Goal: Contribute content: Add original content to the website for others to see

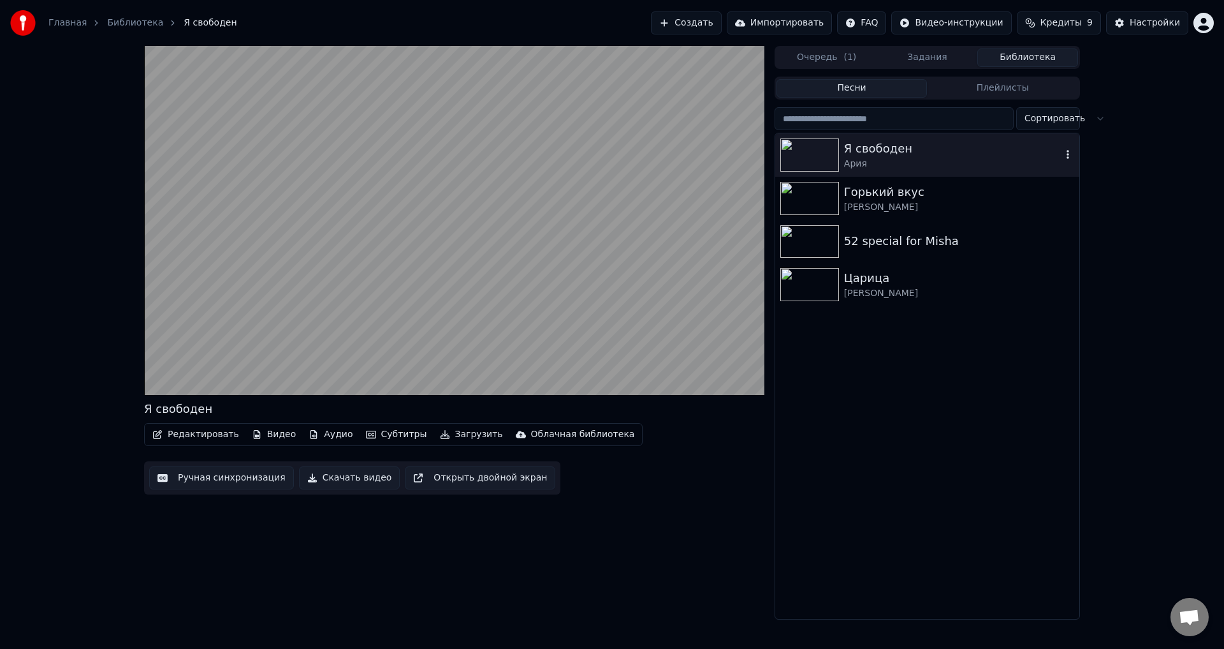
click at [709, 548] on div "Я свободен Редактировать Видео Аудио Субтитры Загрузить Облачная библиотека Руч…" at bounding box center [454, 332] width 621 height 573
click at [323, 353] on video at bounding box center [454, 220] width 621 height 349
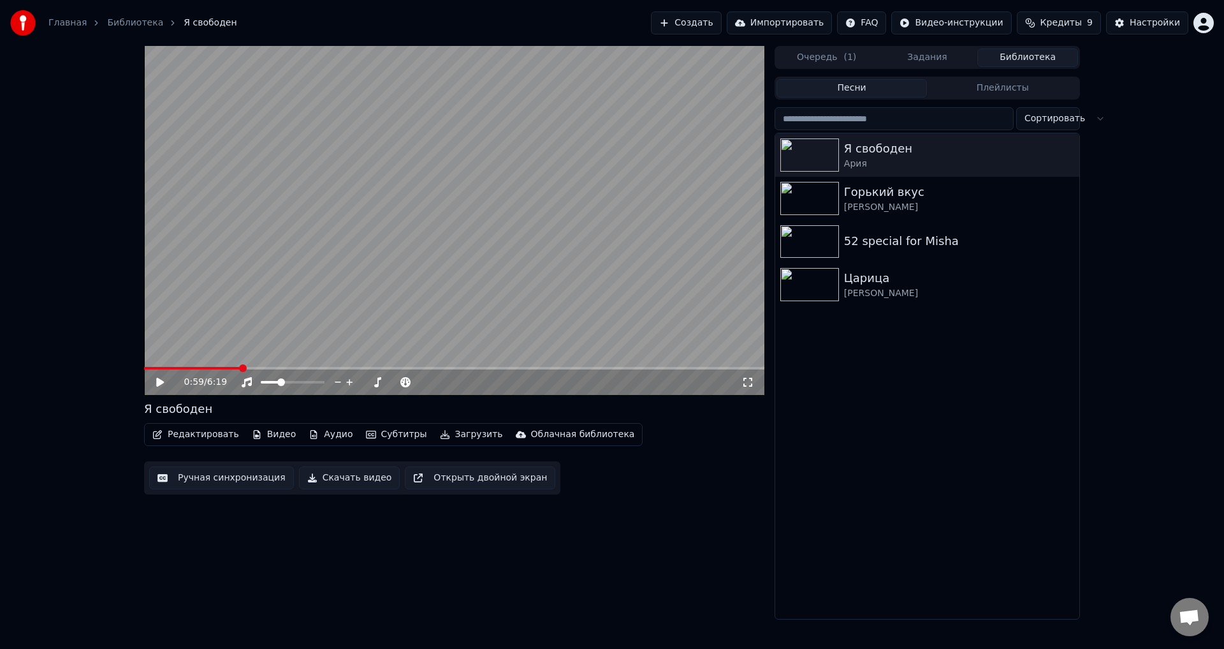
click at [170, 384] on icon at bounding box center [169, 382] width 30 height 10
click at [164, 386] on icon at bounding box center [169, 382] width 30 height 10
click at [810, 27] on button "Импортировать" at bounding box center [780, 22] width 106 height 23
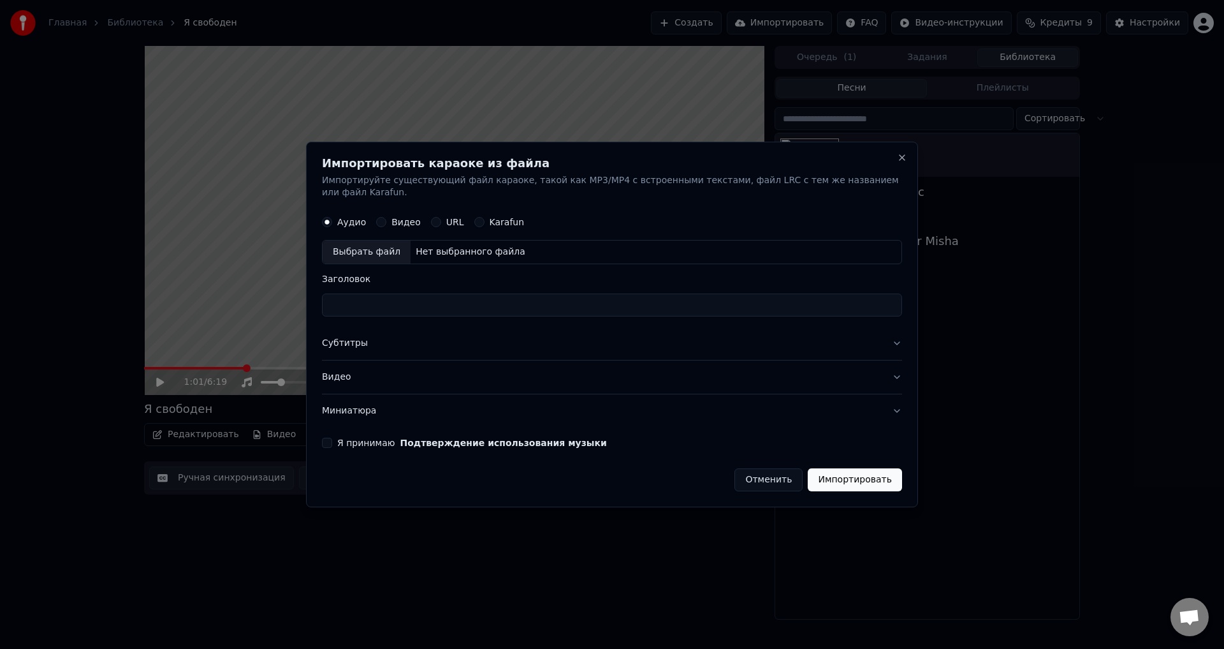
click at [498, 218] on label "Karafun" at bounding box center [507, 222] width 35 height 9
click at [485, 217] on button "Karafun" at bounding box center [479, 222] width 10 height 10
click at [366, 242] on div "Выбрать файл" at bounding box center [367, 252] width 88 height 23
type input "**********"
click at [330, 437] on button "Я принимаю Подтверждение использования музыки" at bounding box center [327, 442] width 10 height 10
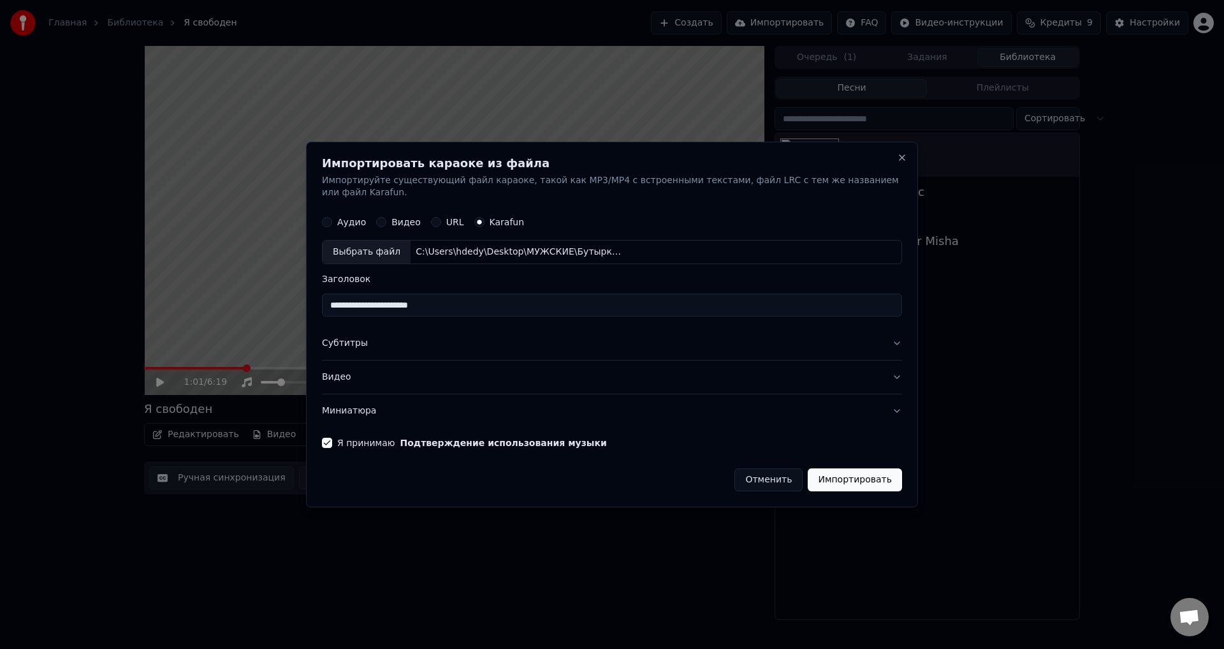
click at [849, 475] on button "Импортировать" at bounding box center [855, 479] width 94 height 23
